Goal: Information Seeking & Learning: Understand process/instructions

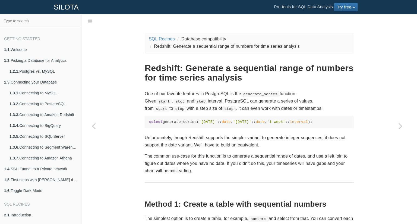
scroll to position [32, 0]
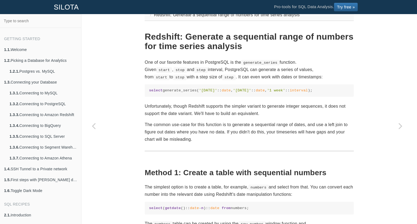
click at [178, 88] on code "select generate_series( '[DATE]' :: date , '[DATE]' :: date , '1 week' :: inter…" at bounding box center [249, 90] width 201 height 5
copy code "generate_series"
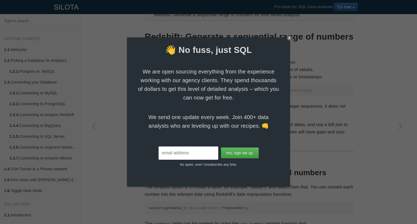
click at [289, 38] on div "X" at bounding box center [289, 37] width 5 height 5
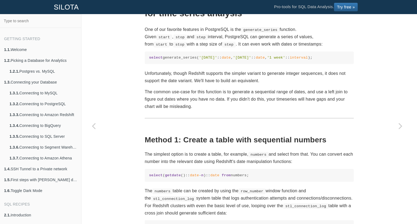
scroll to position [68, 0]
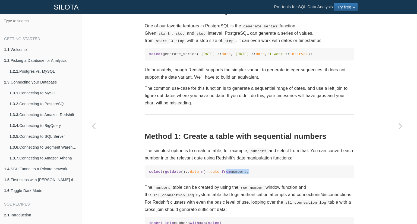
drag, startPoint x: 245, startPoint y: 172, endPoint x: 225, endPoint y: 171, distance: 19.9
click at [225, 171] on code "select ( getdate ():: date - n ):: date from numbers;" at bounding box center [249, 172] width 201 height 5
drag, startPoint x: 220, startPoint y: 172, endPoint x: 161, endPoint y: 173, distance: 59.0
click at [161, 173] on code "select ( getdate ():: date - n ):: date from numbers;" at bounding box center [249, 172] width 201 height 5
copy code "( getdate ():: date - n ):: date"
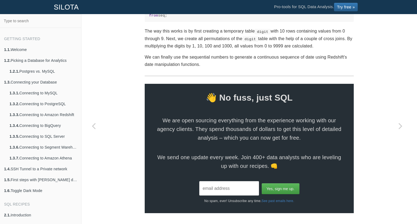
scroll to position [302, 0]
